Goal: Information Seeking & Learning: Learn about a topic

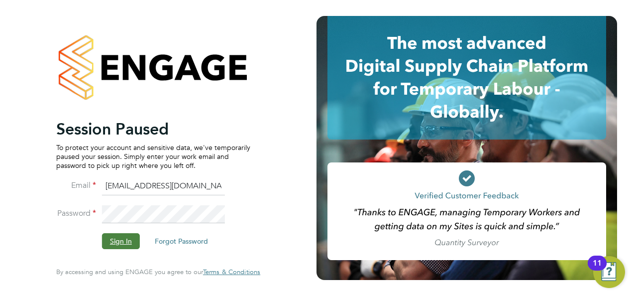
click at [119, 242] on button "Sign In" at bounding box center [121, 241] width 38 height 16
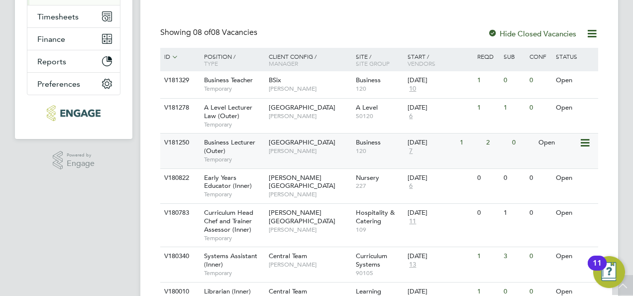
scroll to position [189, 0]
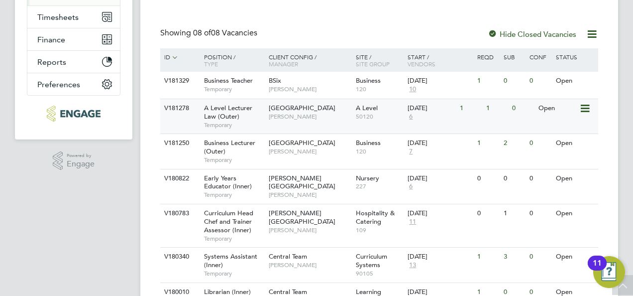
click at [255, 114] on div "A Level Lecturer Law (Outer) Temporary" at bounding box center [232, 116] width 70 height 34
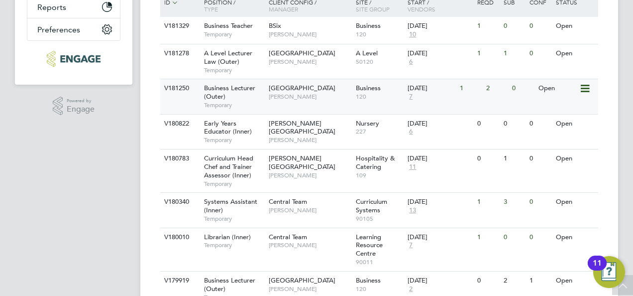
scroll to position [289, 0]
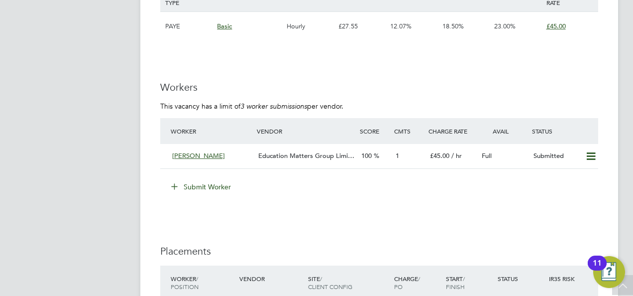
scroll to position [1592, 0]
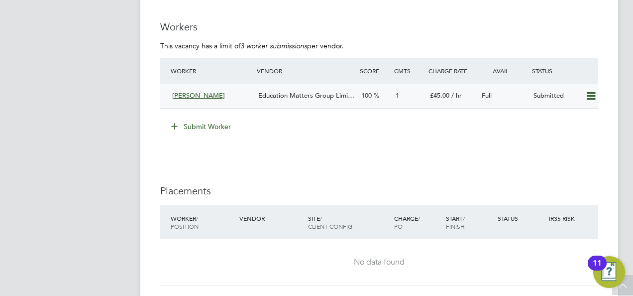
click at [282, 100] on div "Education Matters Group Limi…" at bounding box center [305, 96] width 103 height 16
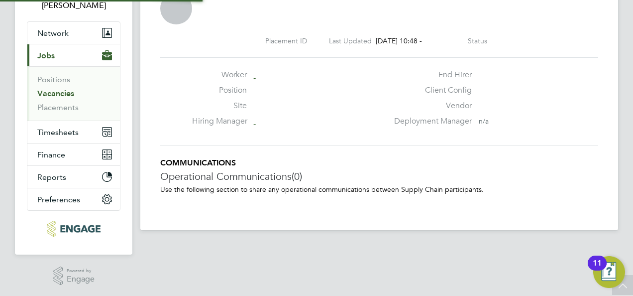
scroll to position [15, 197]
